Goal: Task Accomplishment & Management: Use online tool/utility

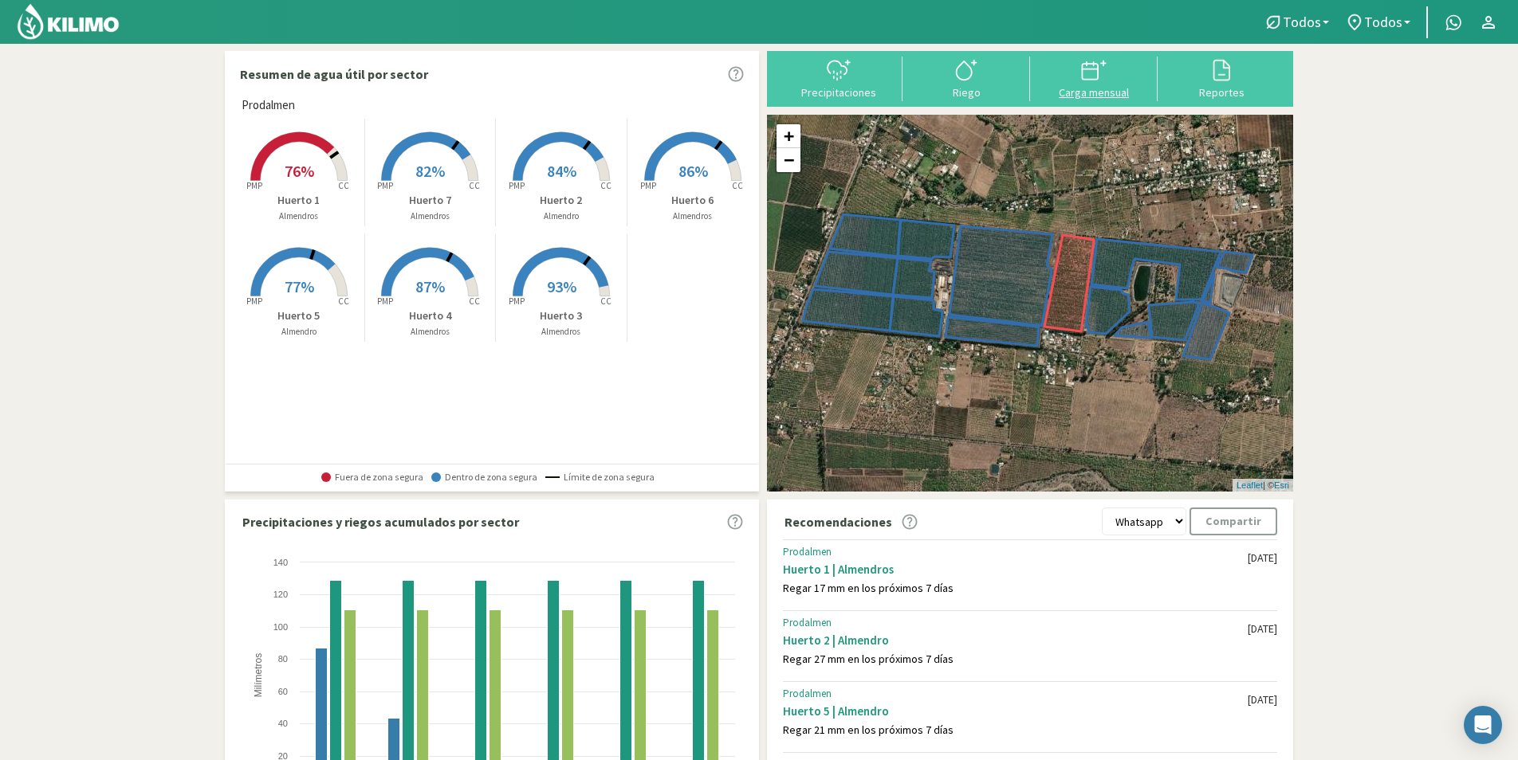
click at [1092, 91] on div "Carga mensual" at bounding box center [1094, 92] width 118 height 11
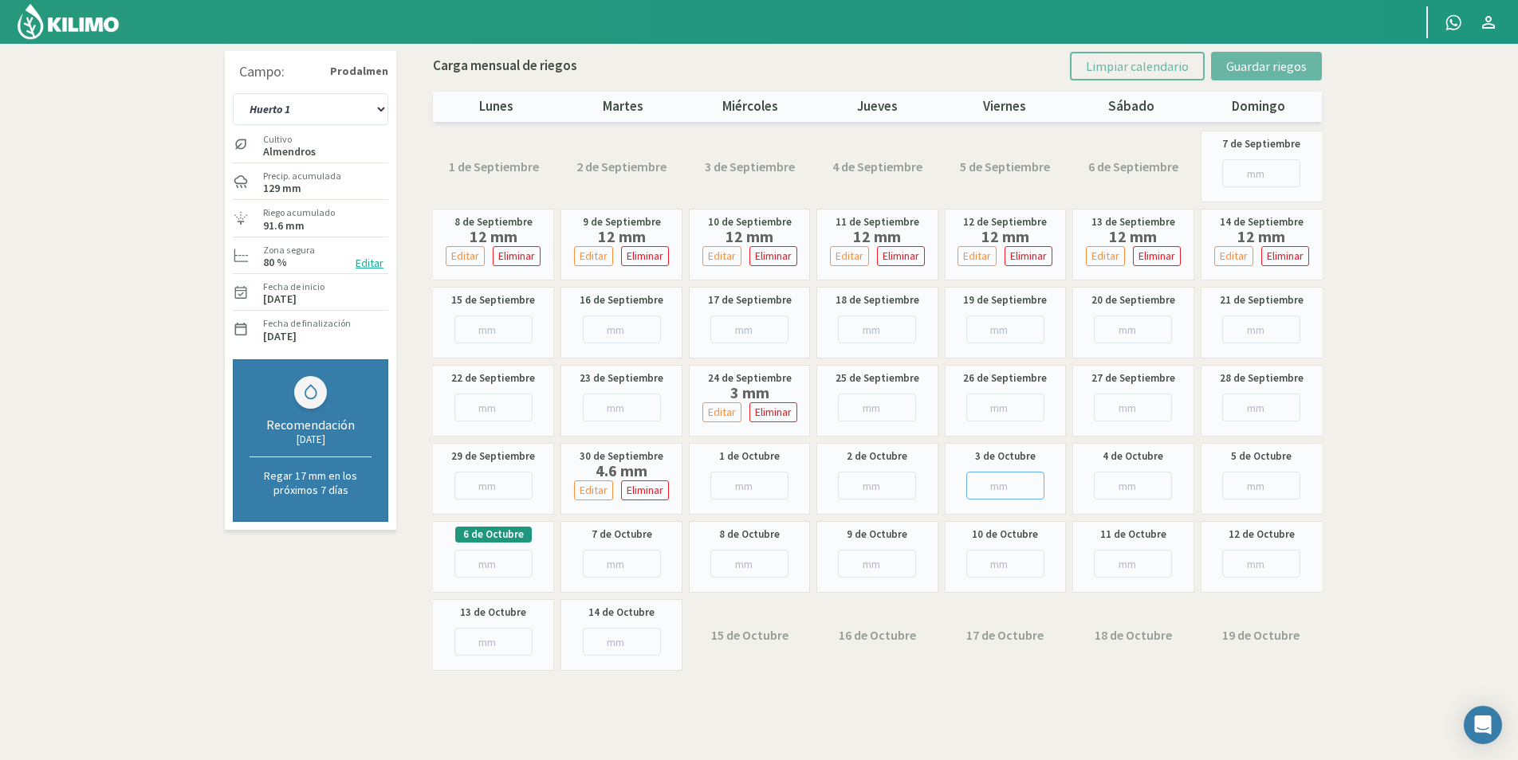
click at [1010, 491] on input "number" at bounding box center [1005, 486] width 78 height 28
type input "7"
type input "7.9"
click at [1248, 76] on button "Guardar riegos" at bounding box center [1266, 66] width 111 height 29
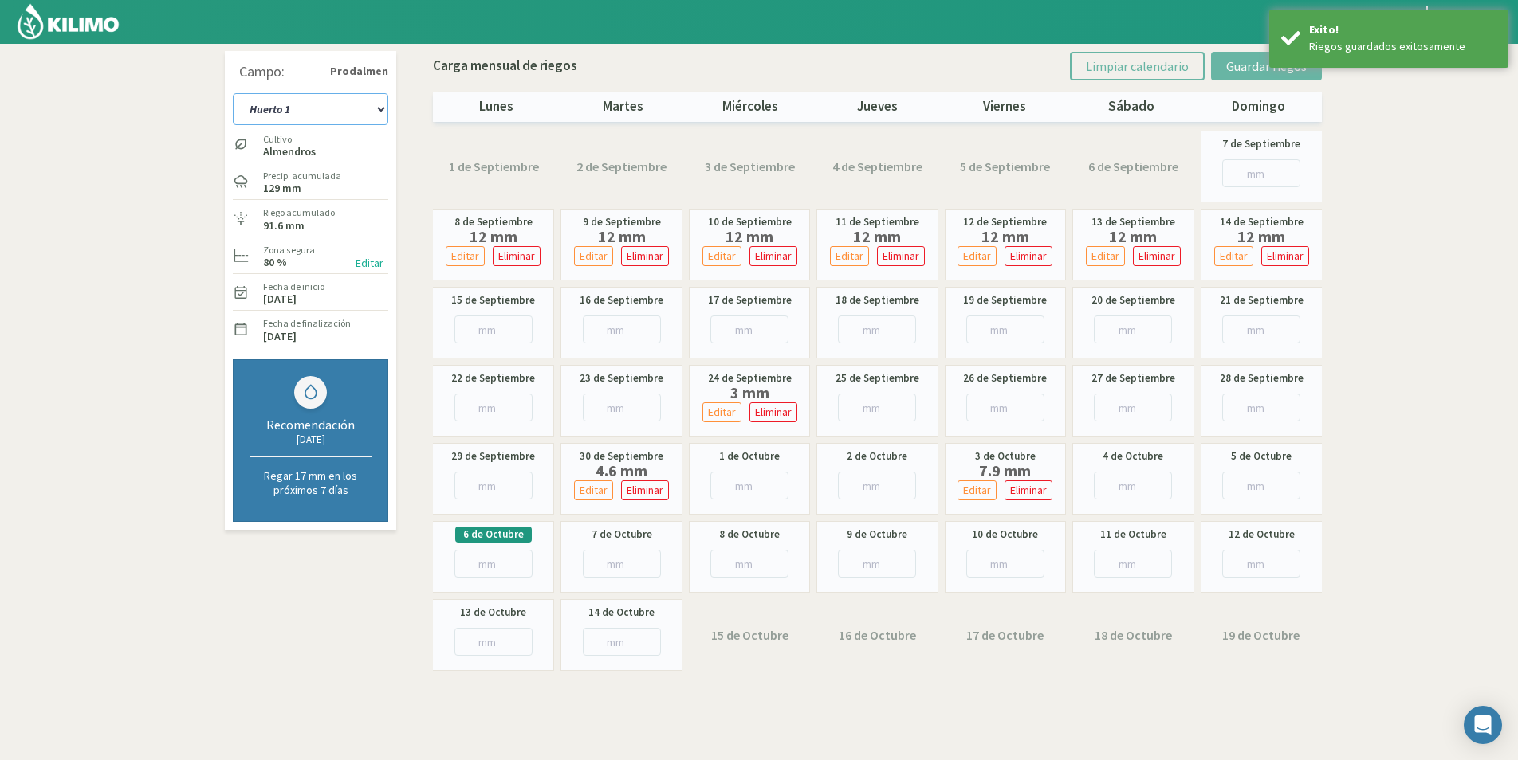
click at [308, 108] on select "Huerto 1 Huerto 2 Huerto 3 Huerto 4 Huerto 5 Huerto 6 Huerto 7" at bounding box center [310, 109] width 155 height 32
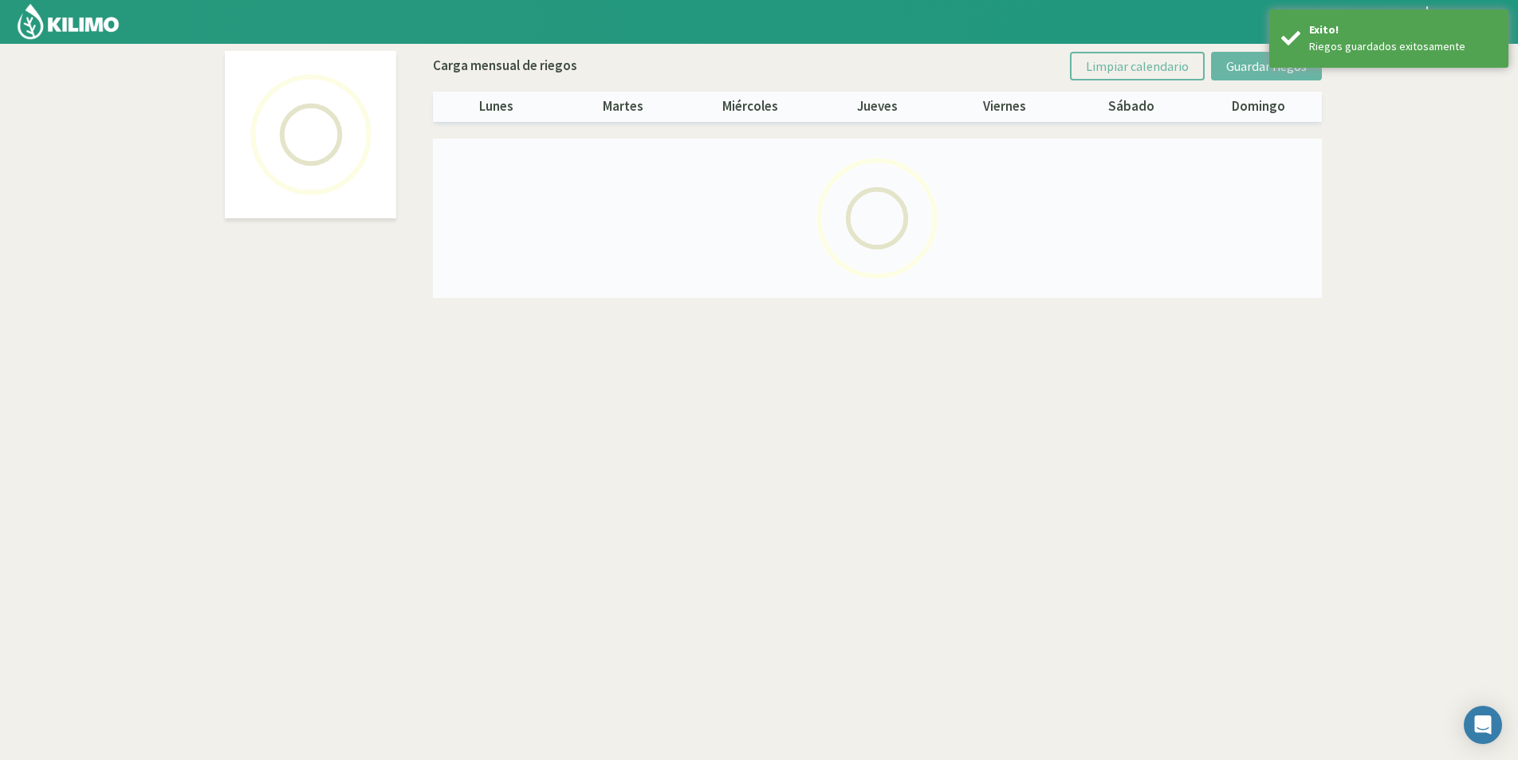
select select "1: Object"
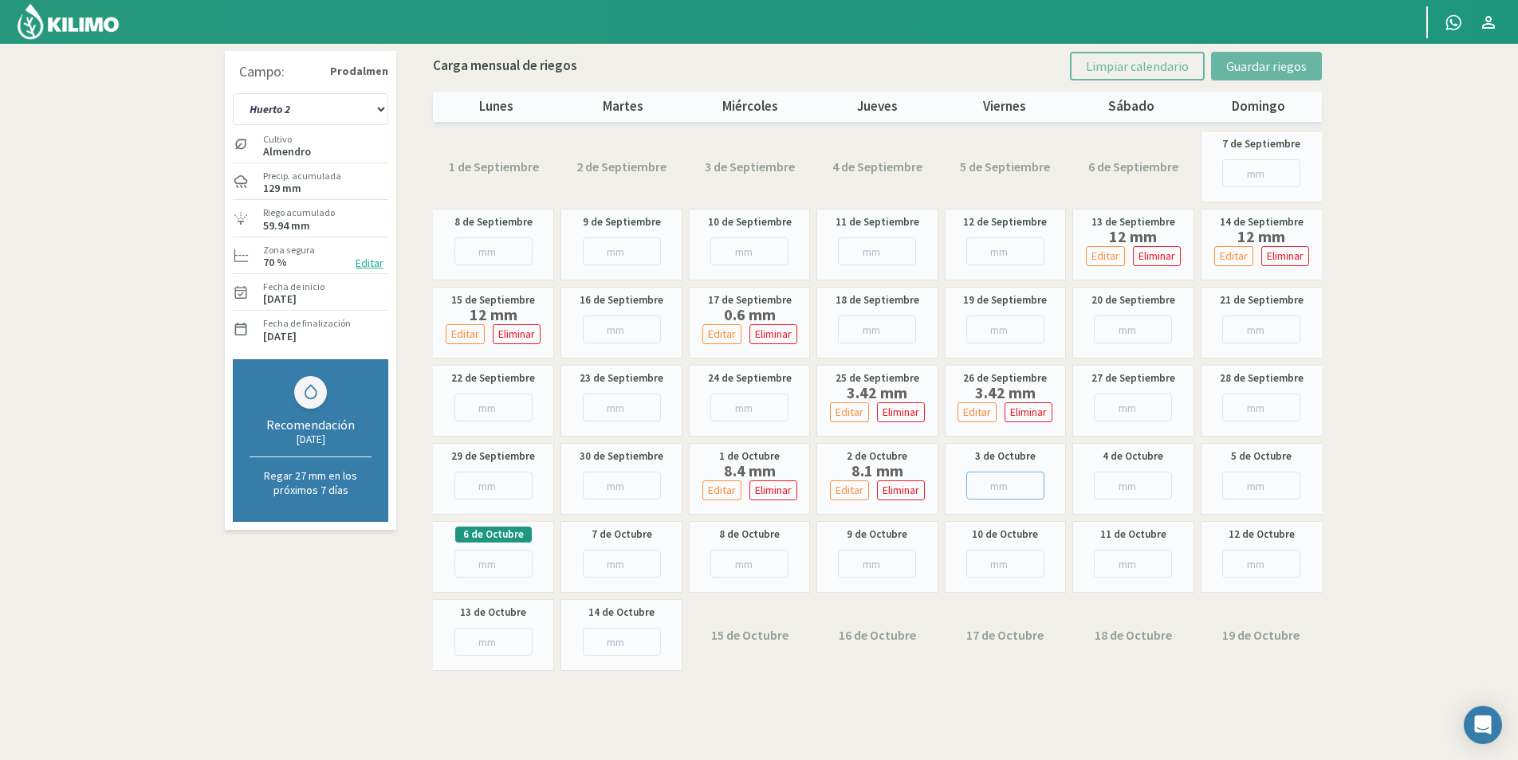
click at [997, 488] on input "number" at bounding box center [1005, 486] width 78 height 28
type input "1"
type input "1.3"
type input "1"
type input "2"
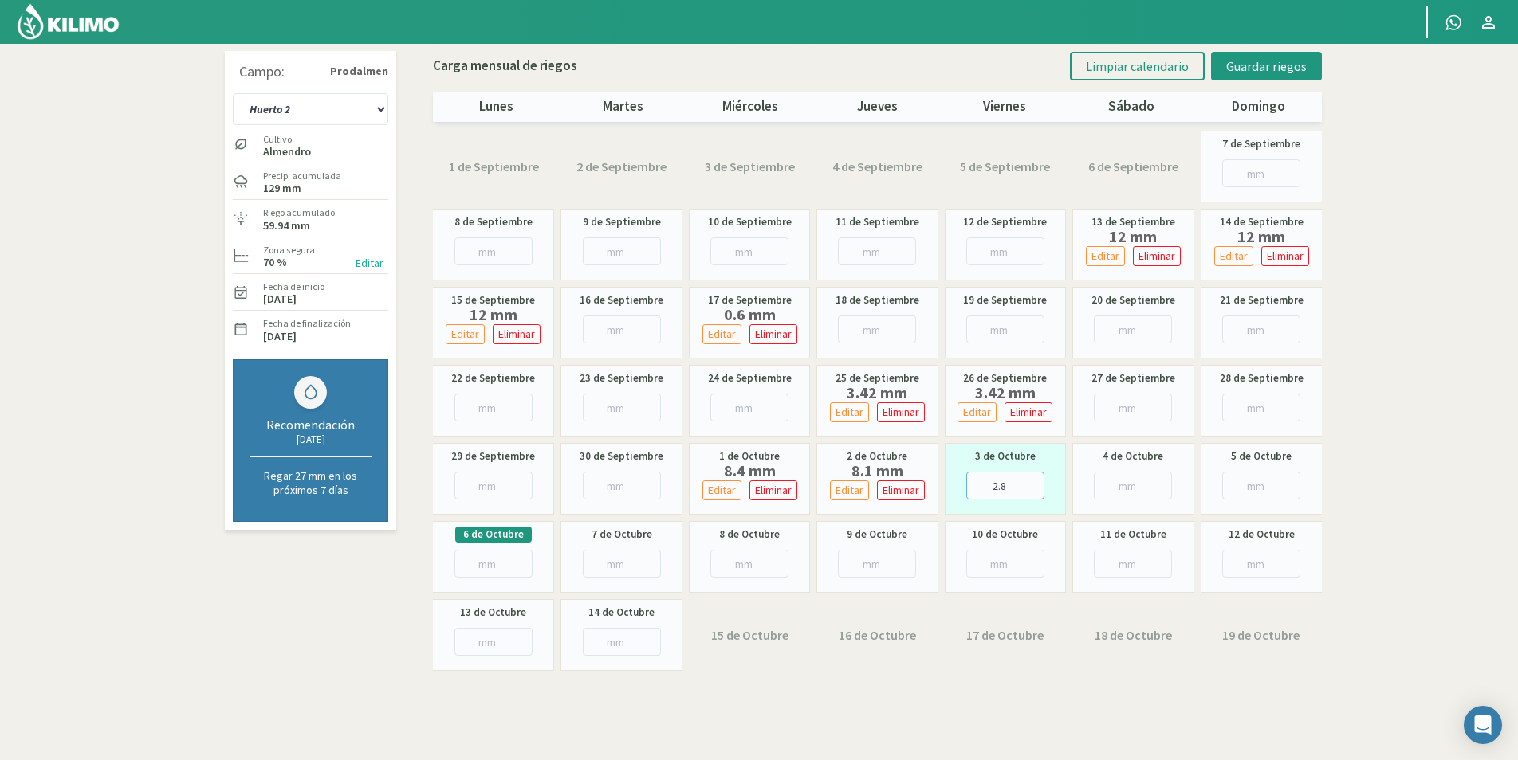
type input "2.8"
click at [1094, 488] on input "number" at bounding box center [1133, 486] width 78 height 28
click at [1257, 65] on span "Guardar riegos" at bounding box center [1266, 66] width 81 height 16
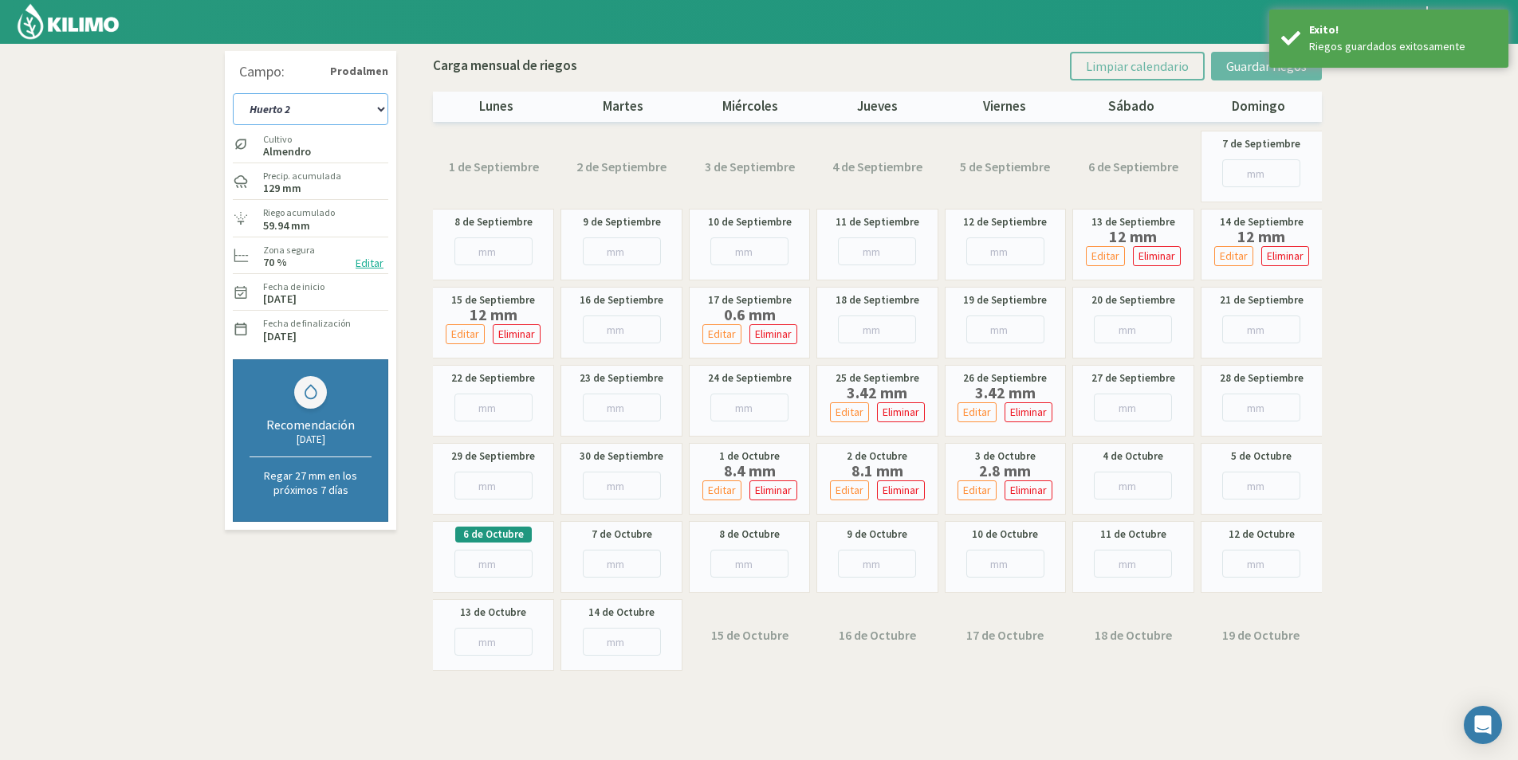
click at [275, 104] on select "Huerto 1 Huerto 2 Huerto 3 Huerto 4 Huerto 5 Huerto 6 Huerto 7" at bounding box center [310, 109] width 155 height 32
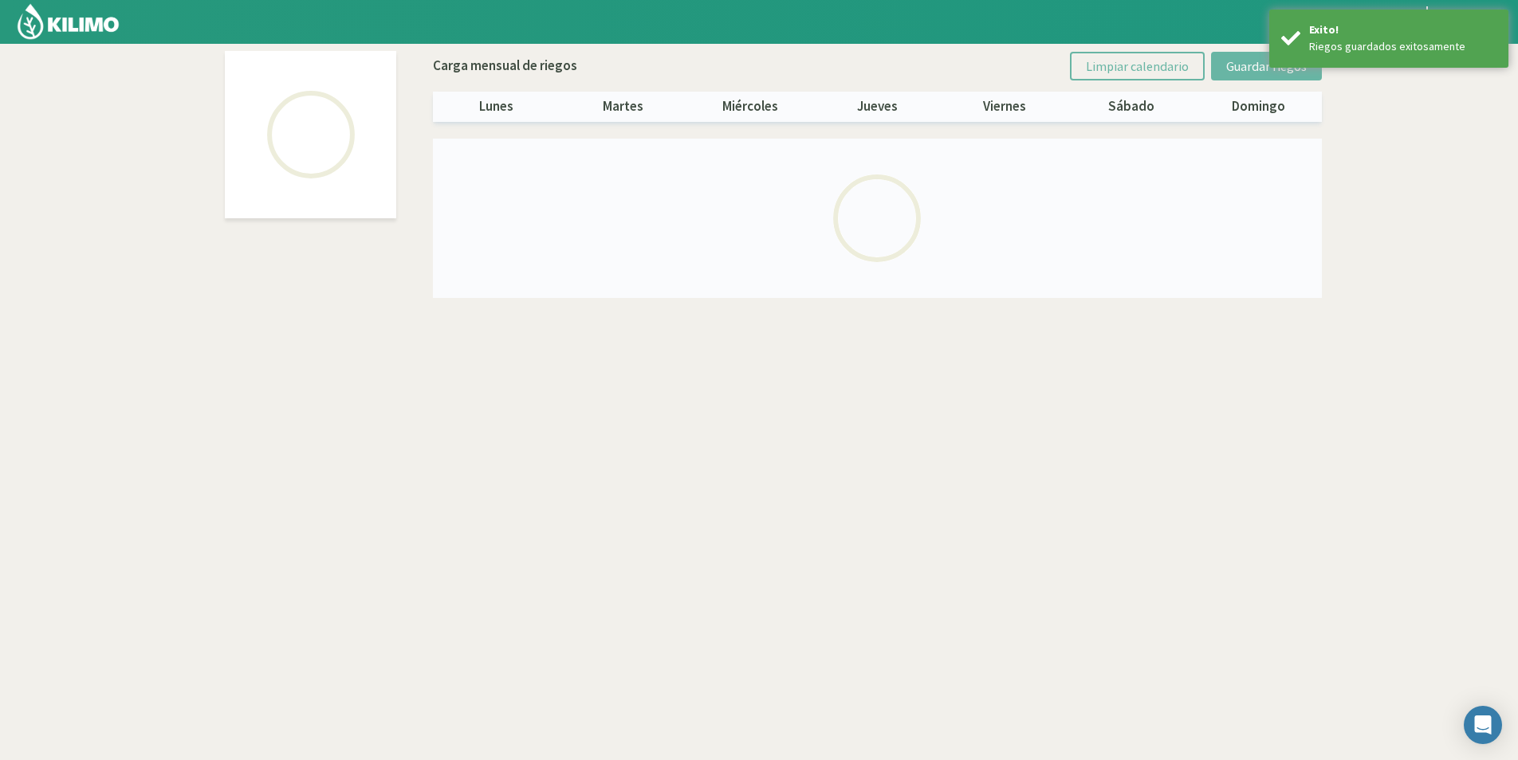
select select "2: Object"
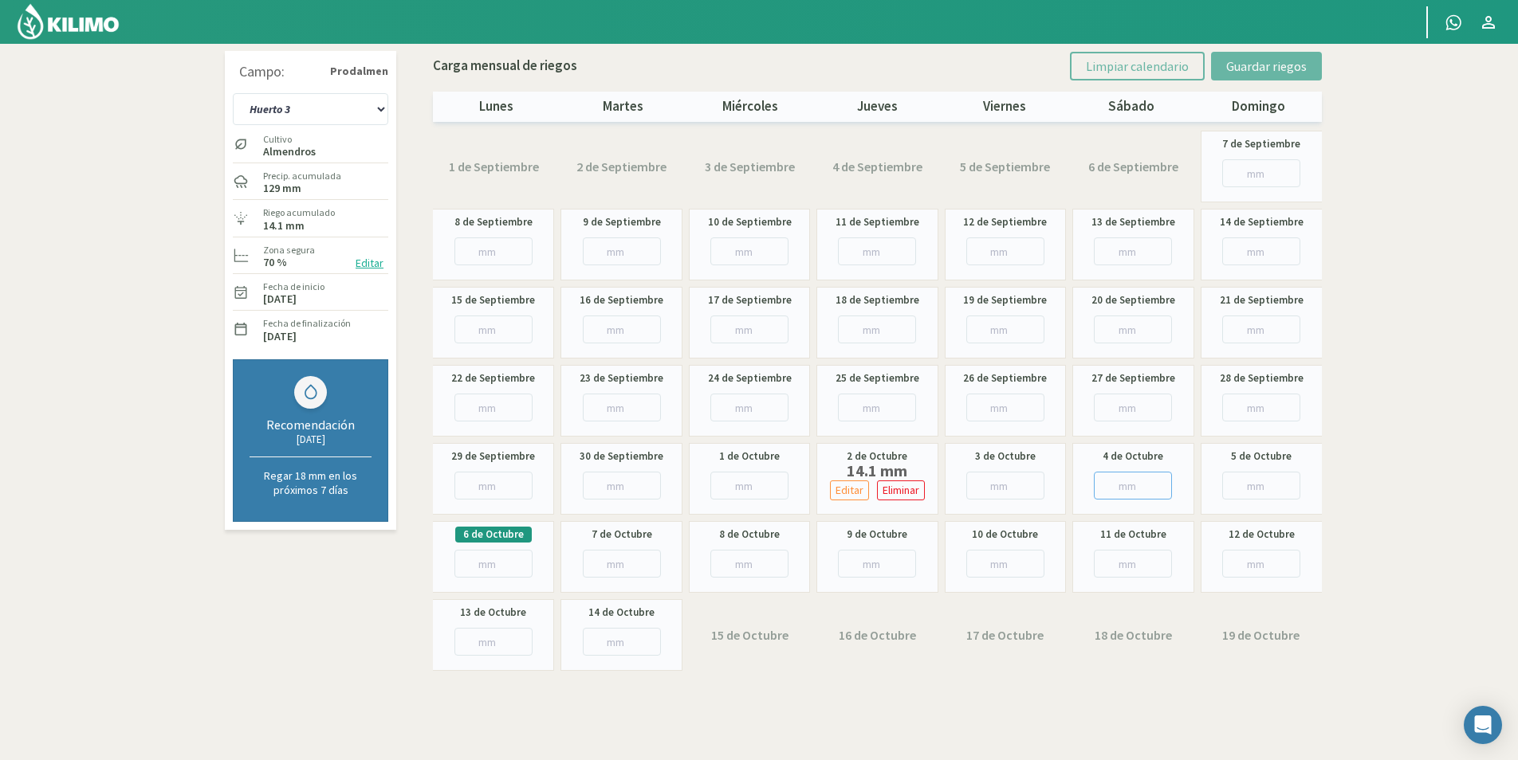
click at [1125, 482] on input "number" at bounding box center [1133, 486] width 78 height 28
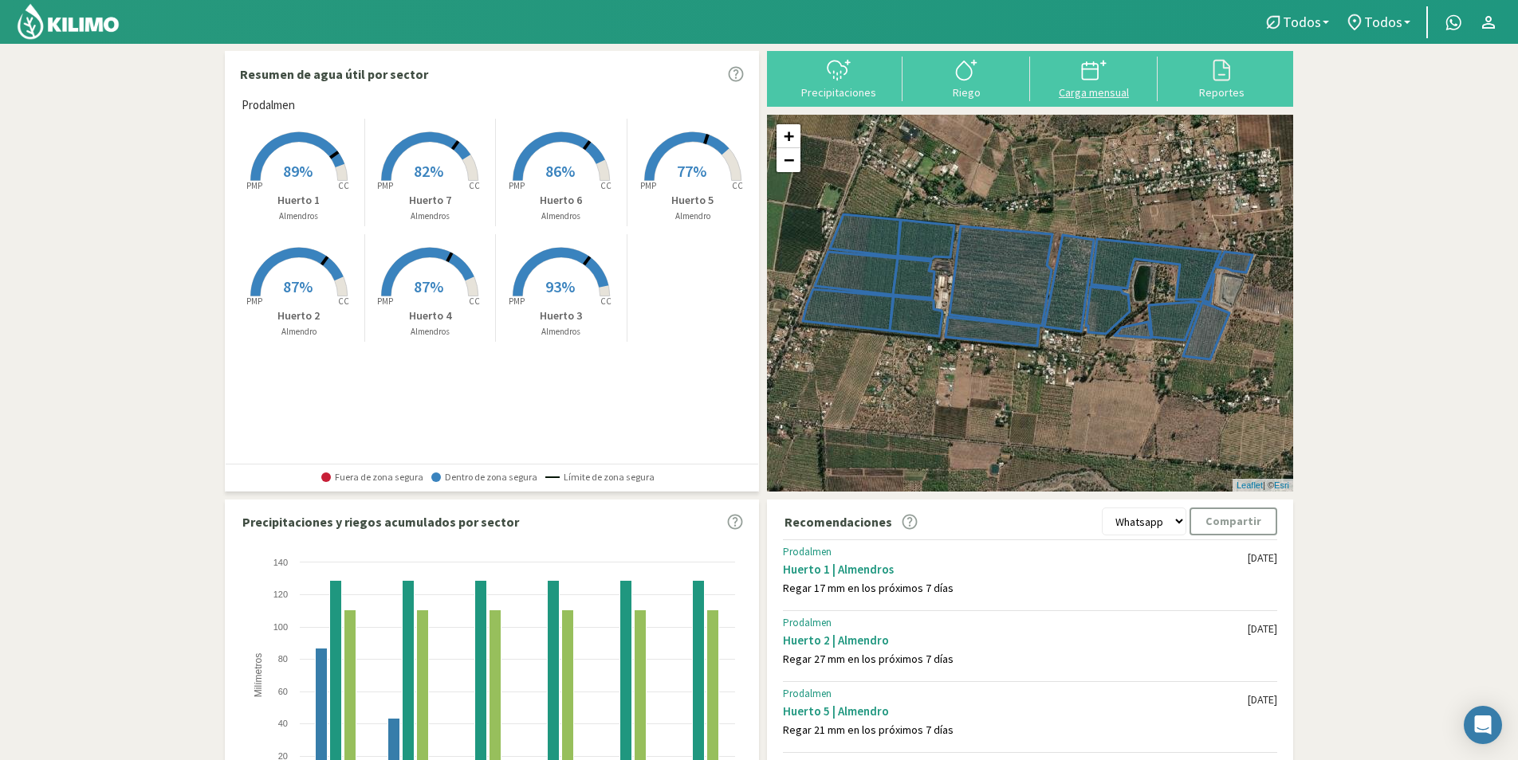
click at [1103, 94] on div "Carga mensual" at bounding box center [1094, 92] width 118 height 11
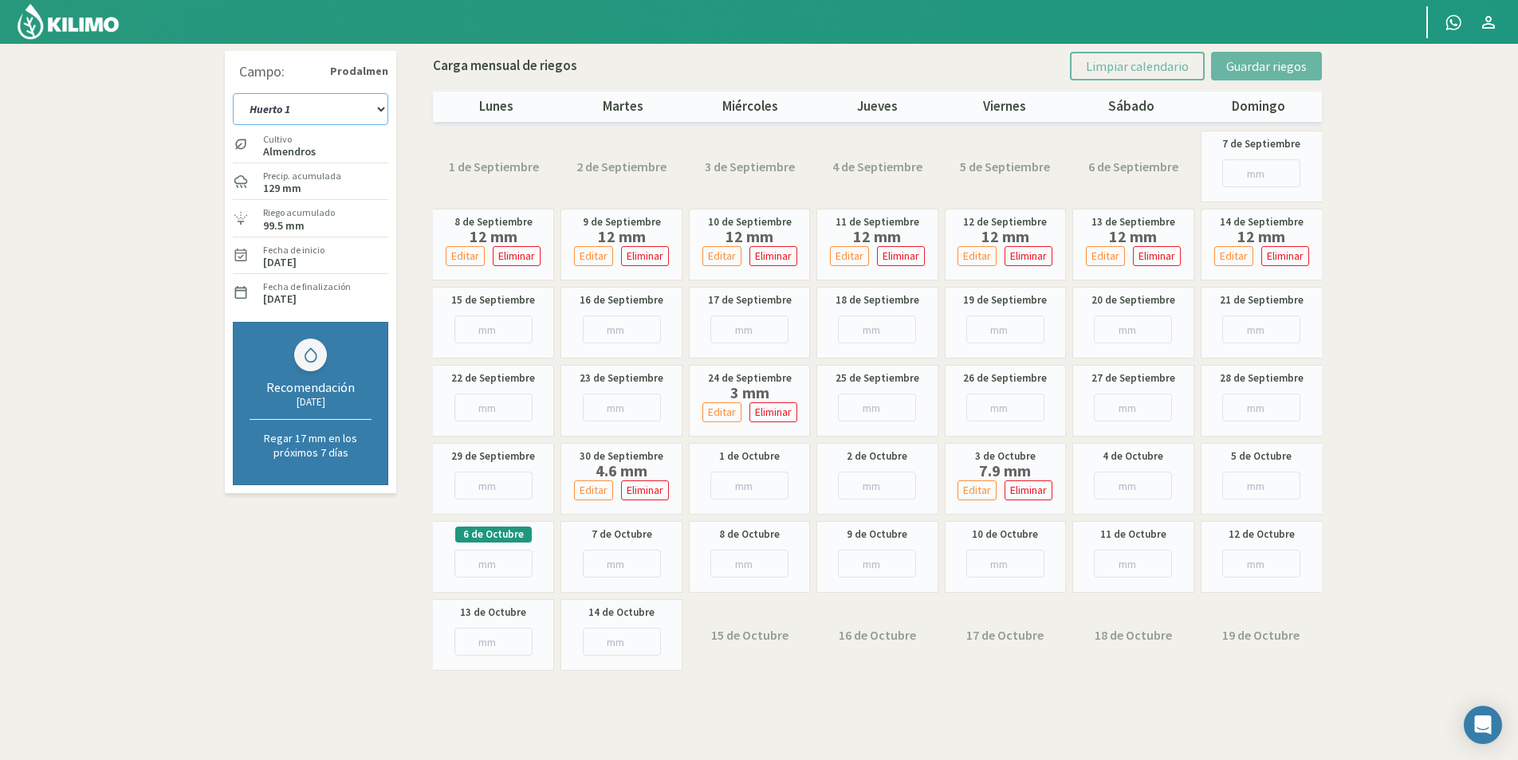
click at [371, 112] on select "Huerto 1 Huerto 2 Huerto 3 Huerto 4 Huerto 5 Huerto 6 Huerto 7" at bounding box center [310, 109] width 155 height 32
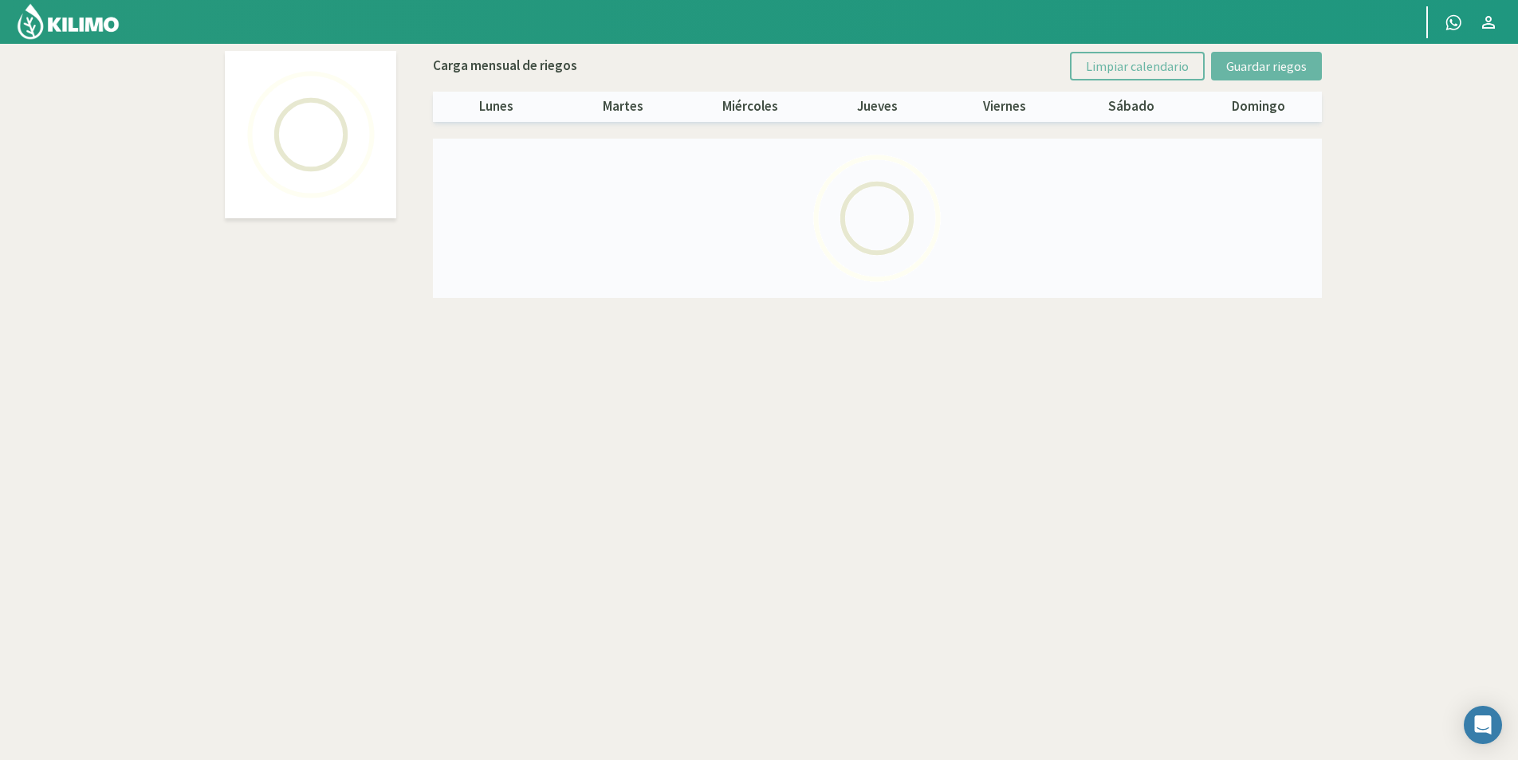
select select "2: Object"
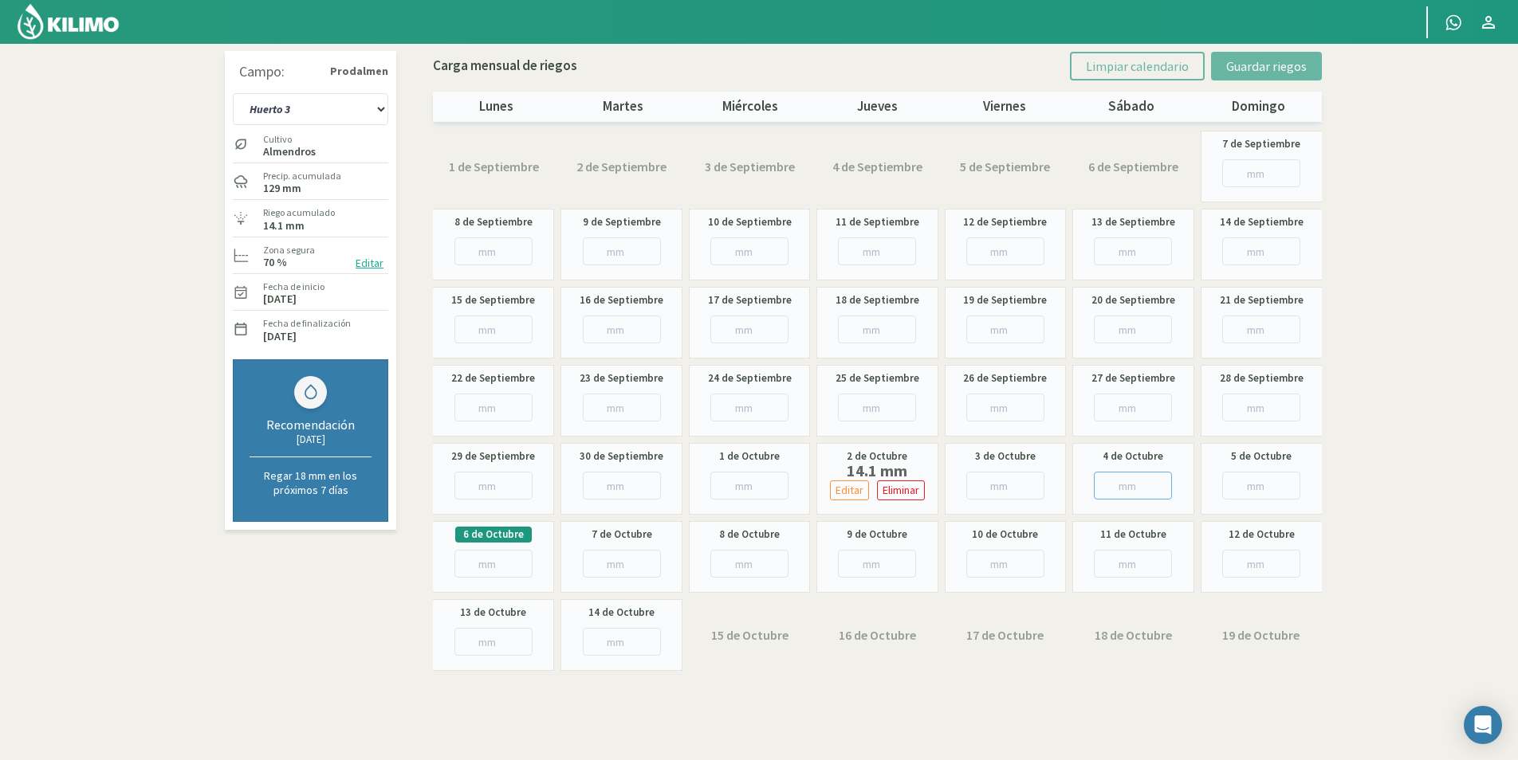
click at [1129, 489] on input "number" at bounding box center [1133, 486] width 78 height 28
type input "18"
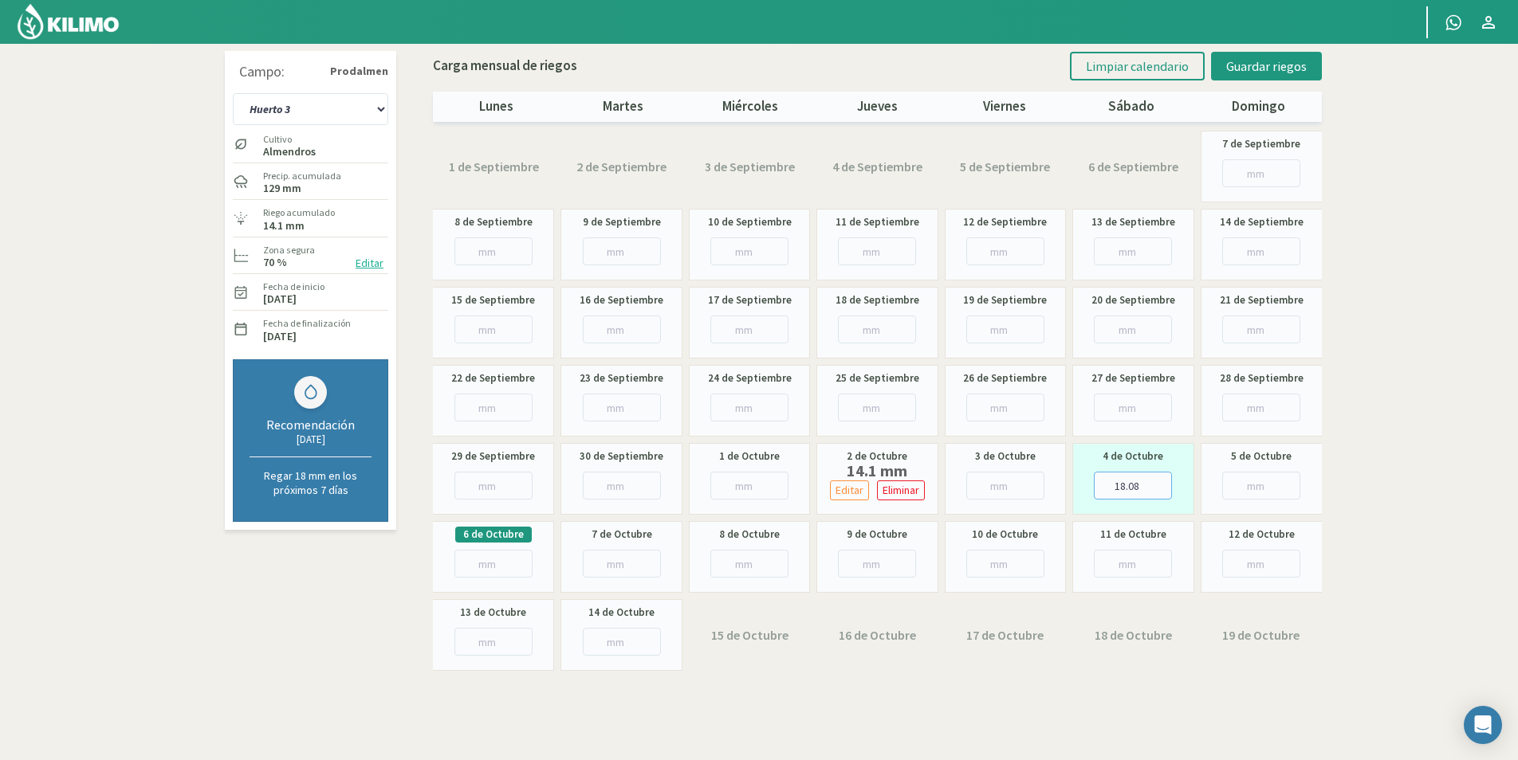
type input "18.0"
type input "18"
click at [1497, 537] on section "Campo: Prodalmen Huerto 1 Huerto 2 Huerto 3 Huerto 4 Huerto 5 Huerto 6 Huerto 7…" at bounding box center [759, 424] width 1518 height 760
click at [1232, 78] on button "Guardar riegos" at bounding box center [1266, 66] width 111 height 29
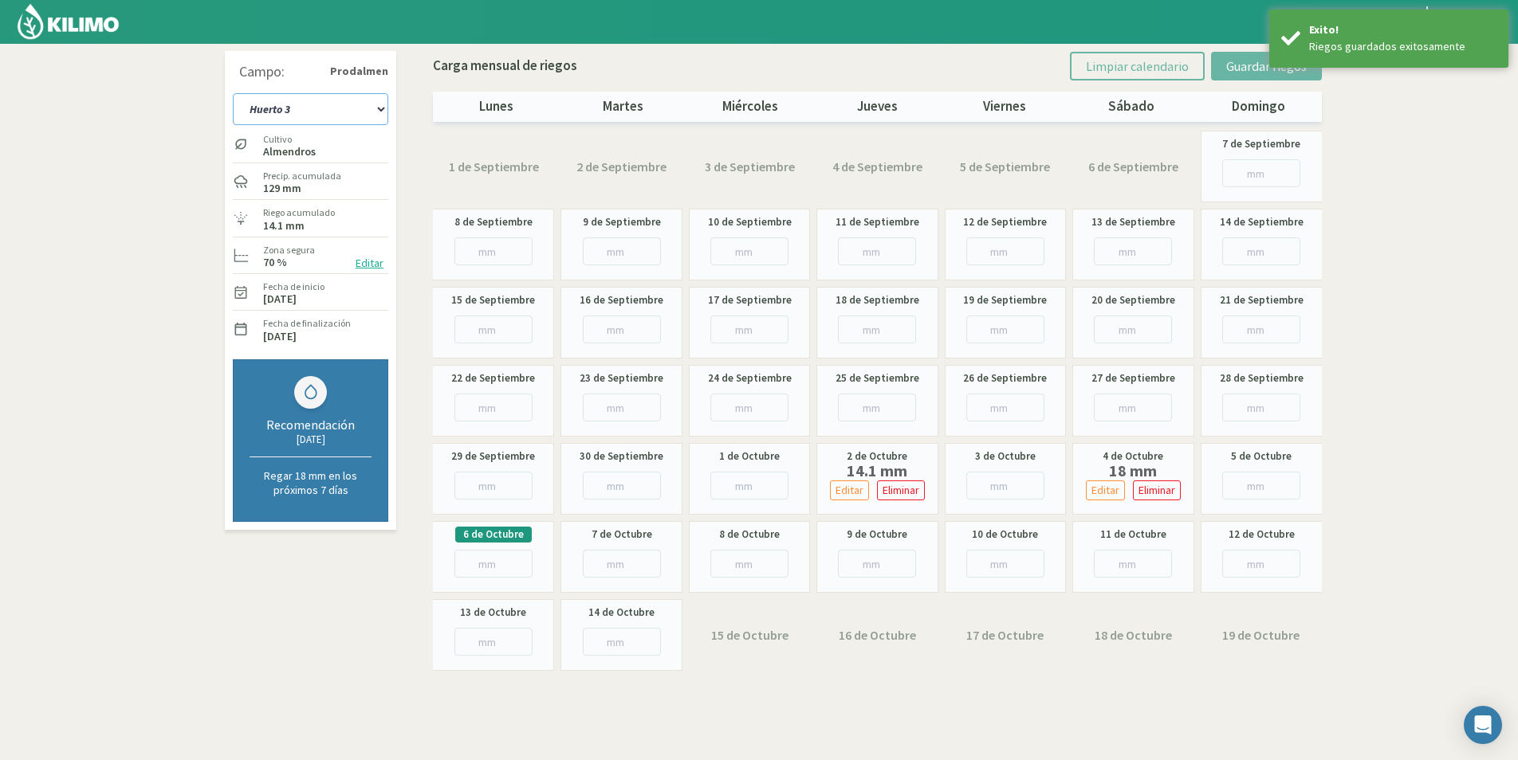
click at [316, 111] on select "Huerto 1 Huerto 2 Huerto 3 Huerto 4 Huerto 5 Huerto 6 Huerto 7" at bounding box center [310, 109] width 155 height 32
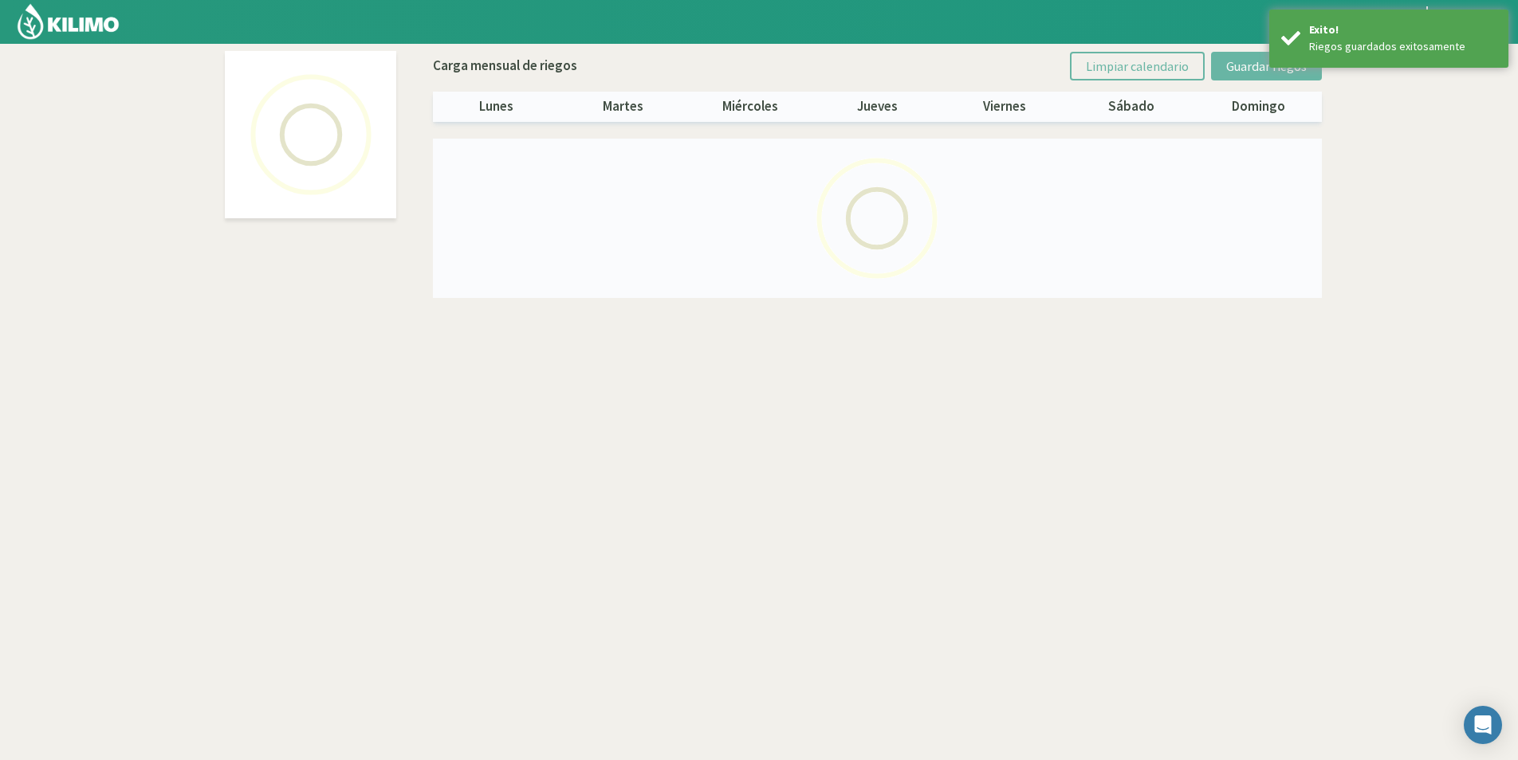
select select "4: Object"
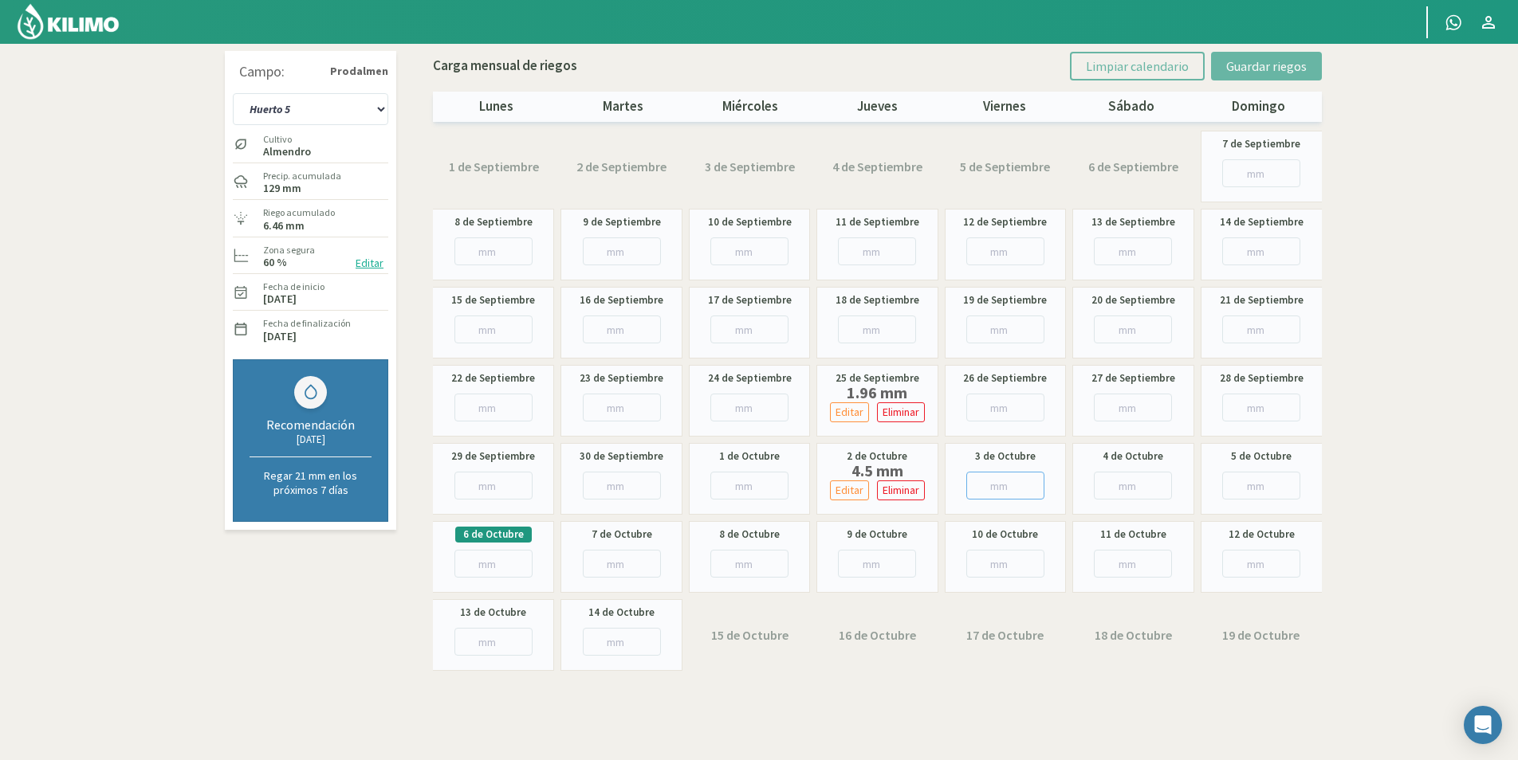
click at [1006, 483] on input "number" at bounding box center [1005, 486] width 78 height 28
type input "6"
type input "6.2"
click at [1113, 488] on input "number" at bounding box center [1133, 486] width 78 height 28
click at [1263, 76] on button "Guardar riegos" at bounding box center [1266, 66] width 111 height 29
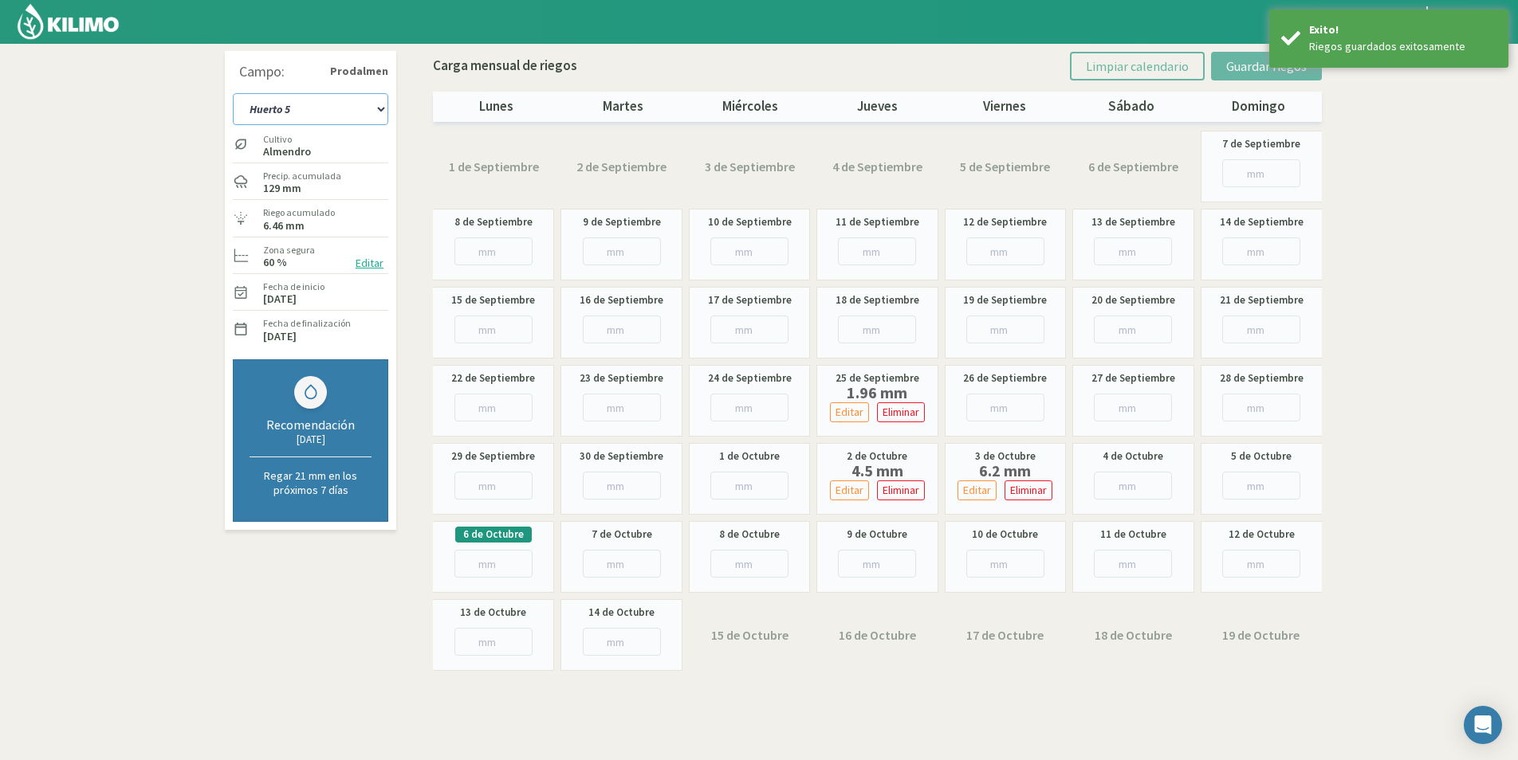
click at [323, 118] on select "Huerto 1 Huerto 2 Huerto 3 Huerto 4 Huerto 5 Huerto 6 Huerto 7" at bounding box center [310, 109] width 155 height 32
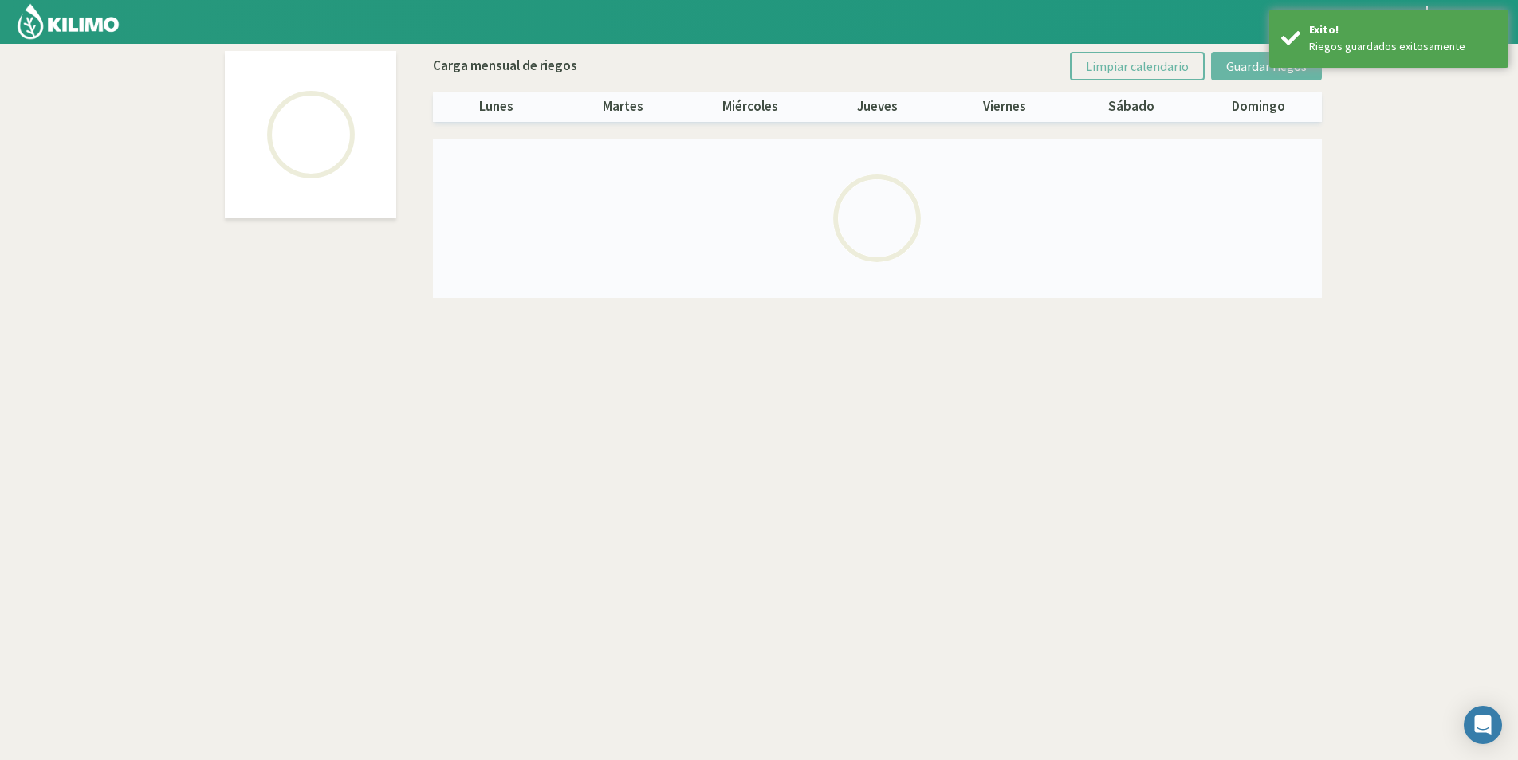
select select "5: Object"
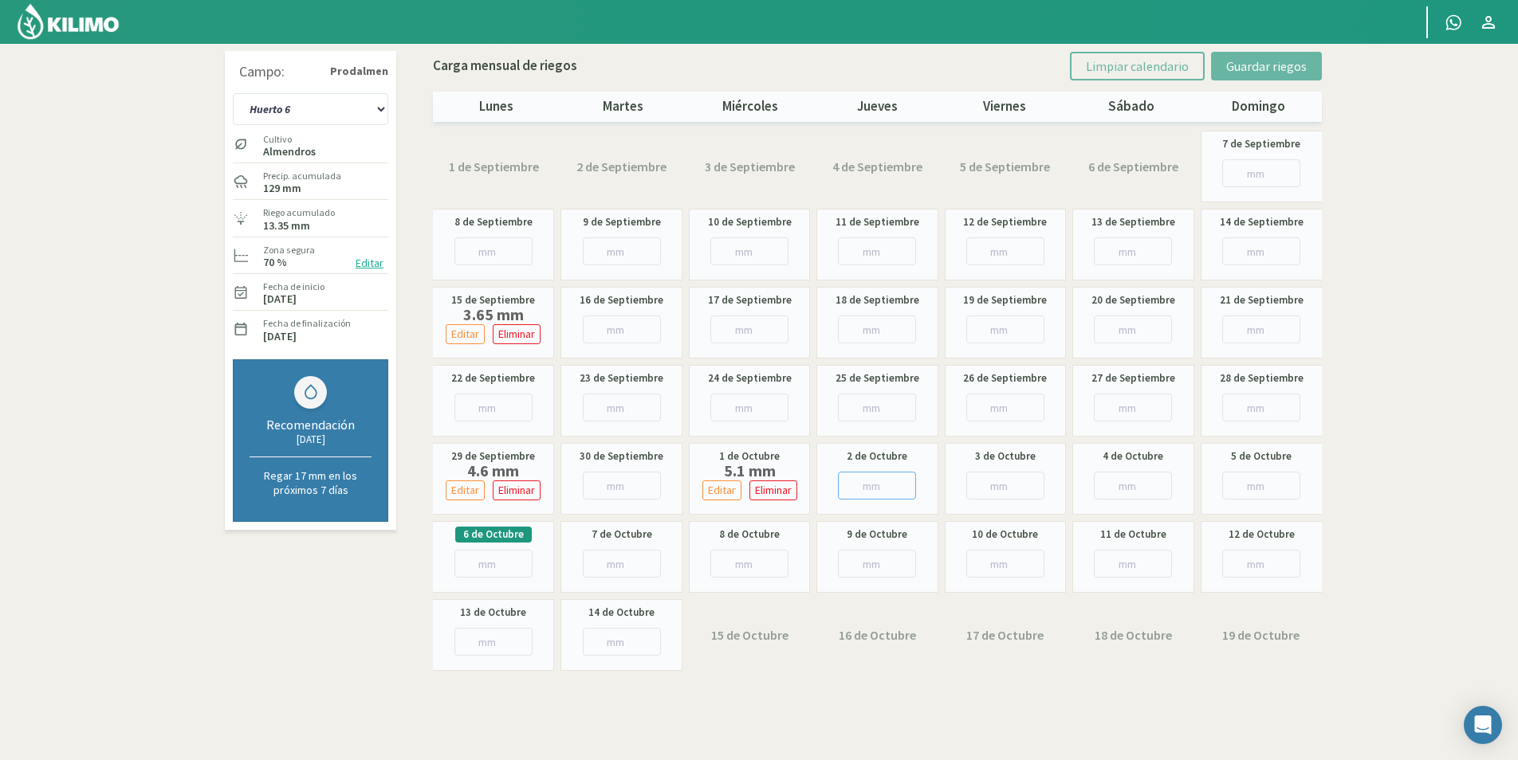
click at [849, 477] on input "number" at bounding box center [877, 486] width 78 height 28
type input "7"
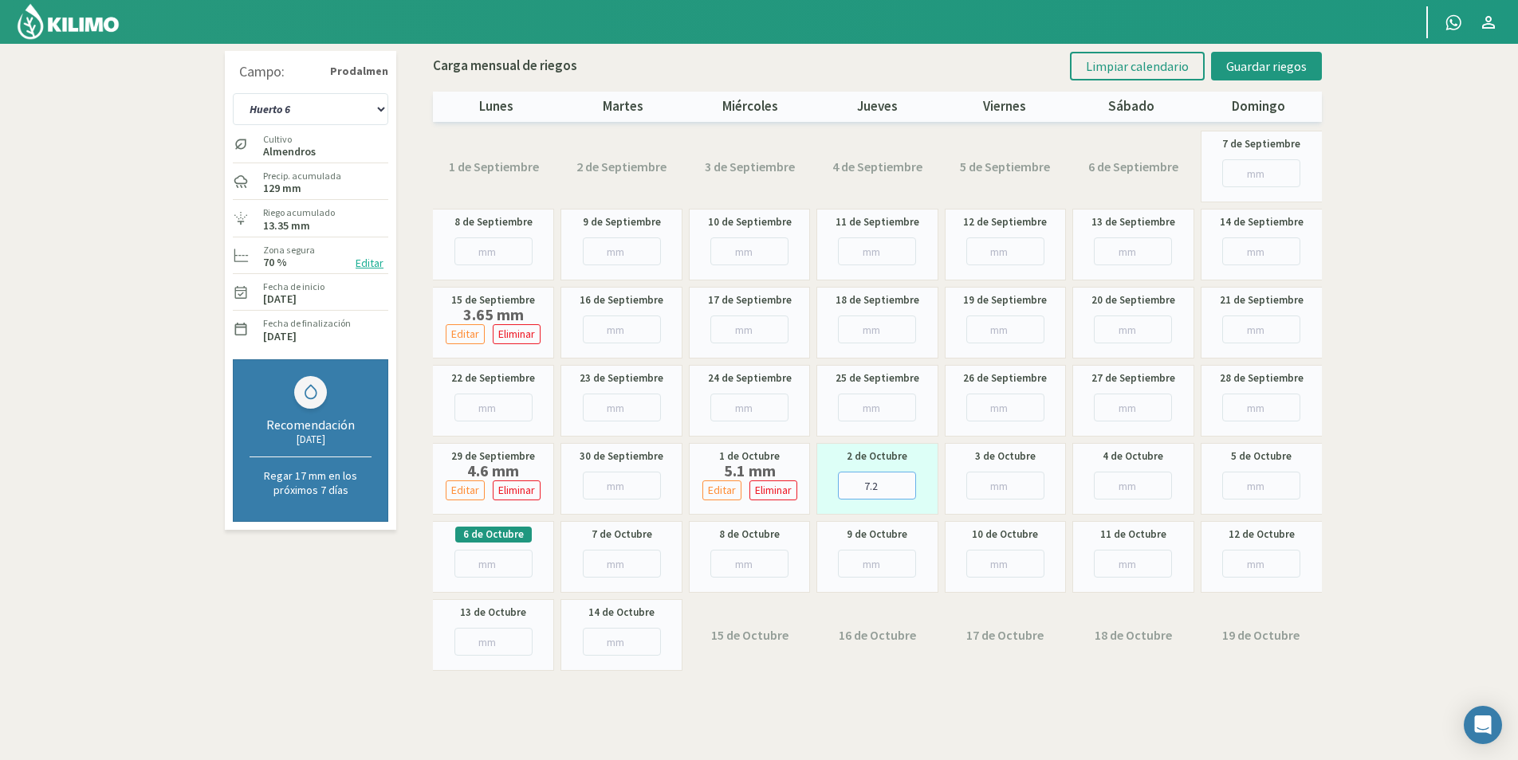
type input "7.2"
click at [1279, 49] on div "Carga mensual de riegos Limpiar calendario Guardar riegos lunes martes miércole…" at bounding box center [877, 83] width 889 height 78
click at [1281, 62] on span "Guardar riegos" at bounding box center [1266, 66] width 81 height 16
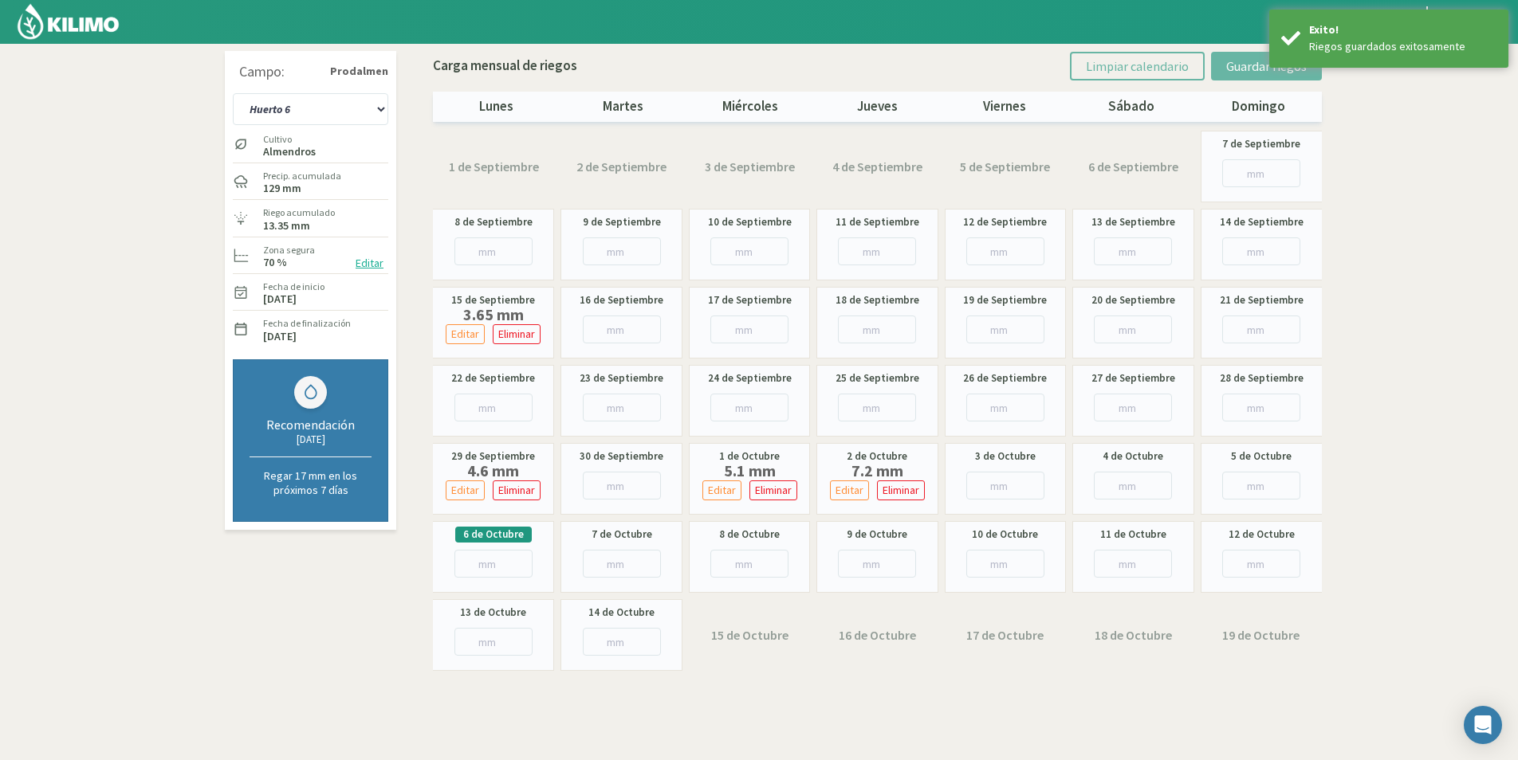
click at [351, 78] on strong "Prodalmen" at bounding box center [359, 71] width 58 height 17
click at [346, 98] on select "Huerto 1 Huerto 2 Huerto 3 Huerto 4 Huerto 5 Huerto 6 Huerto 7" at bounding box center [310, 109] width 155 height 32
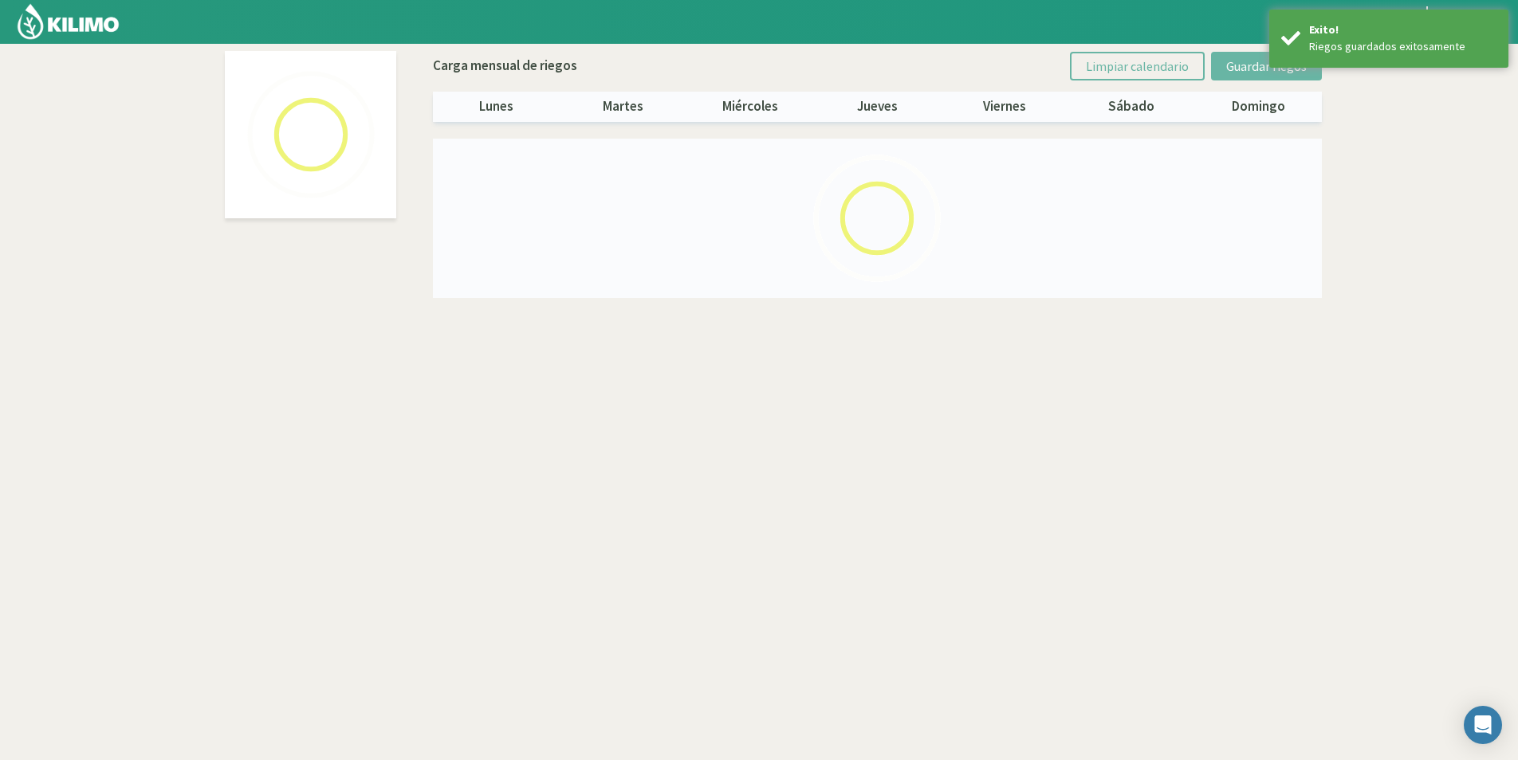
select select "6: Object"
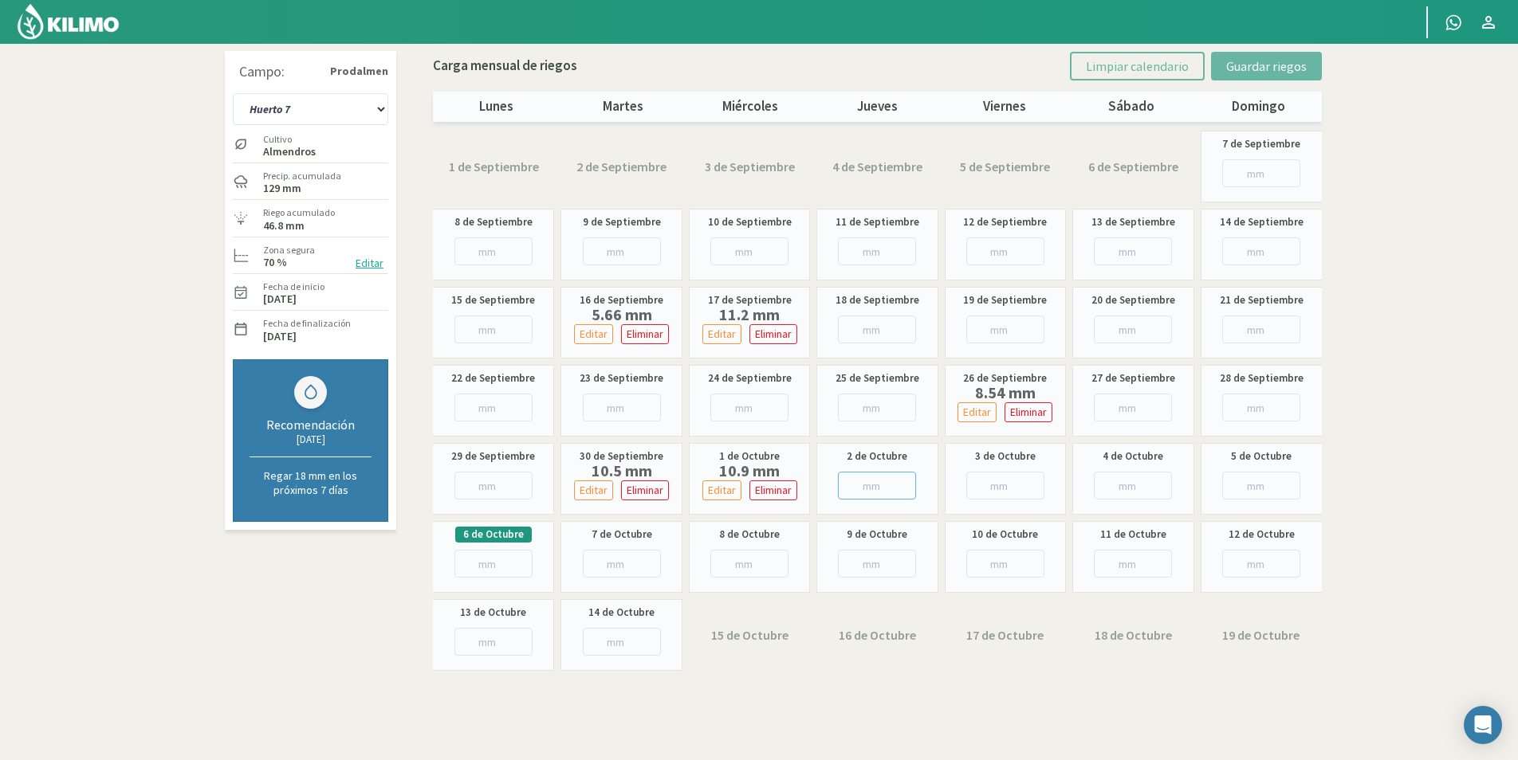
click at [854, 487] on input "number" at bounding box center [877, 486] width 78 height 28
type input "11"
click at [1283, 65] on span "Guardar riegos" at bounding box center [1266, 66] width 81 height 16
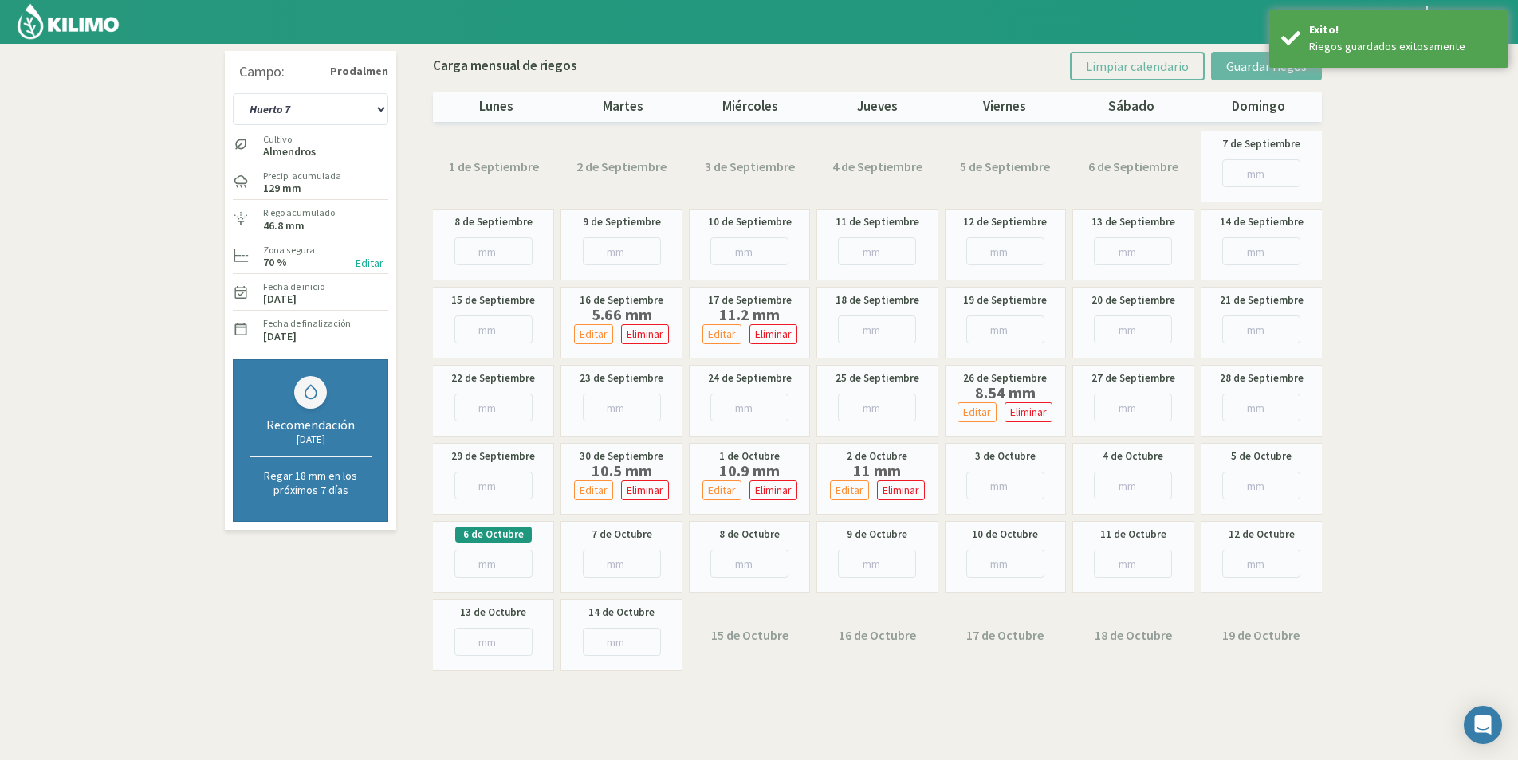
click at [107, 18] on img at bounding box center [68, 21] width 104 height 38
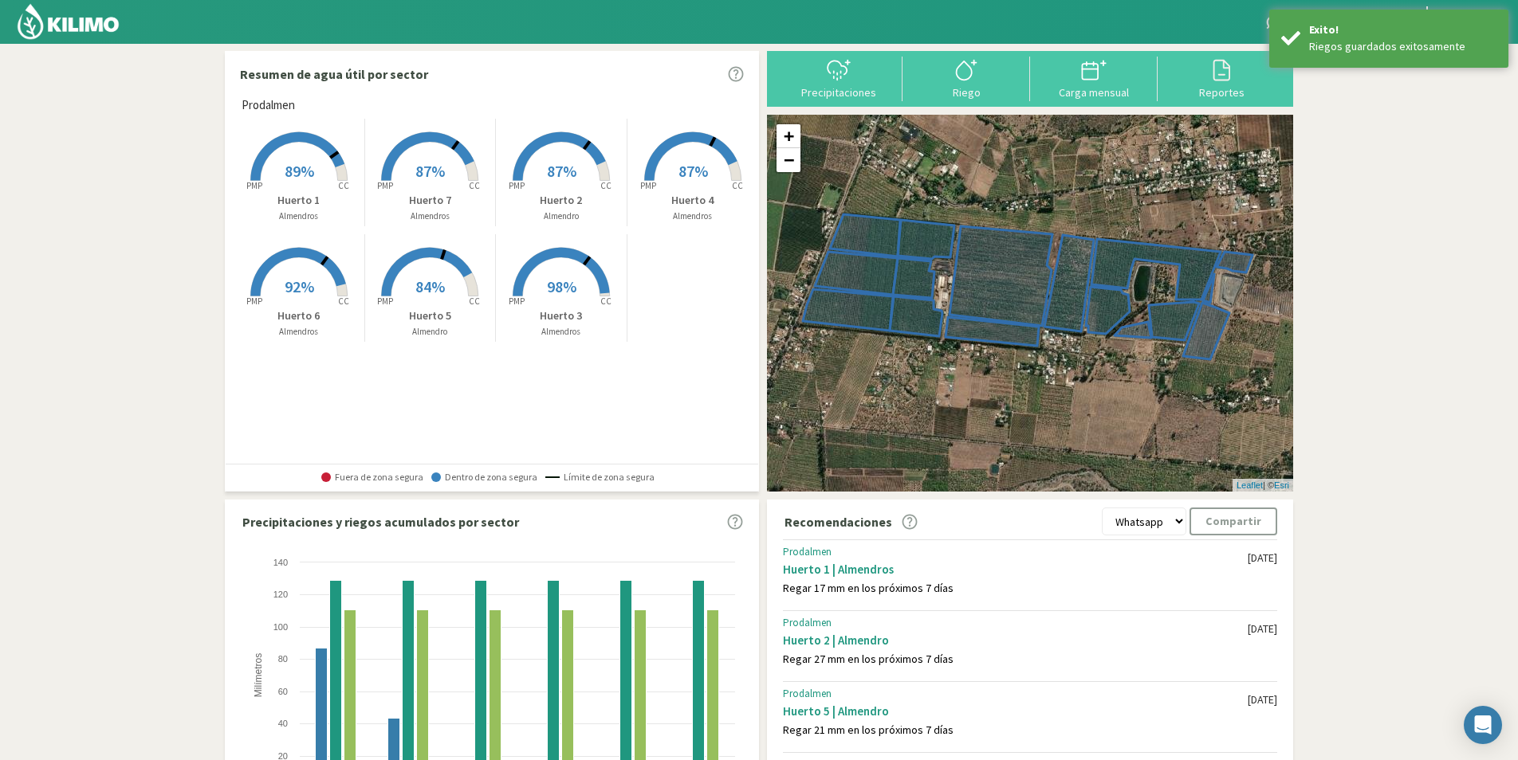
click at [78, 28] on img at bounding box center [68, 21] width 104 height 38
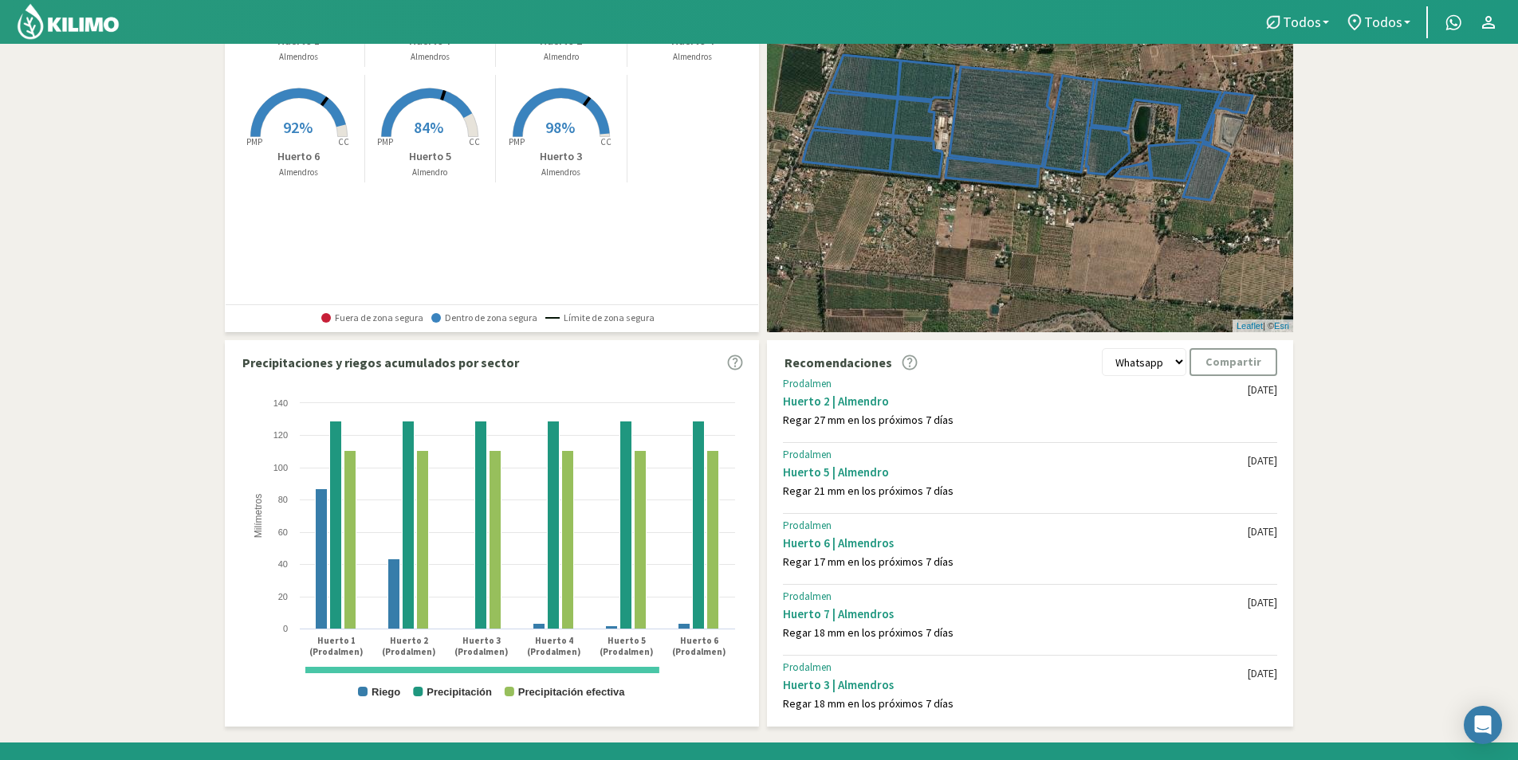
scroll to position [154, 0]
